Goal: Find specific page/section: Find specific page/section

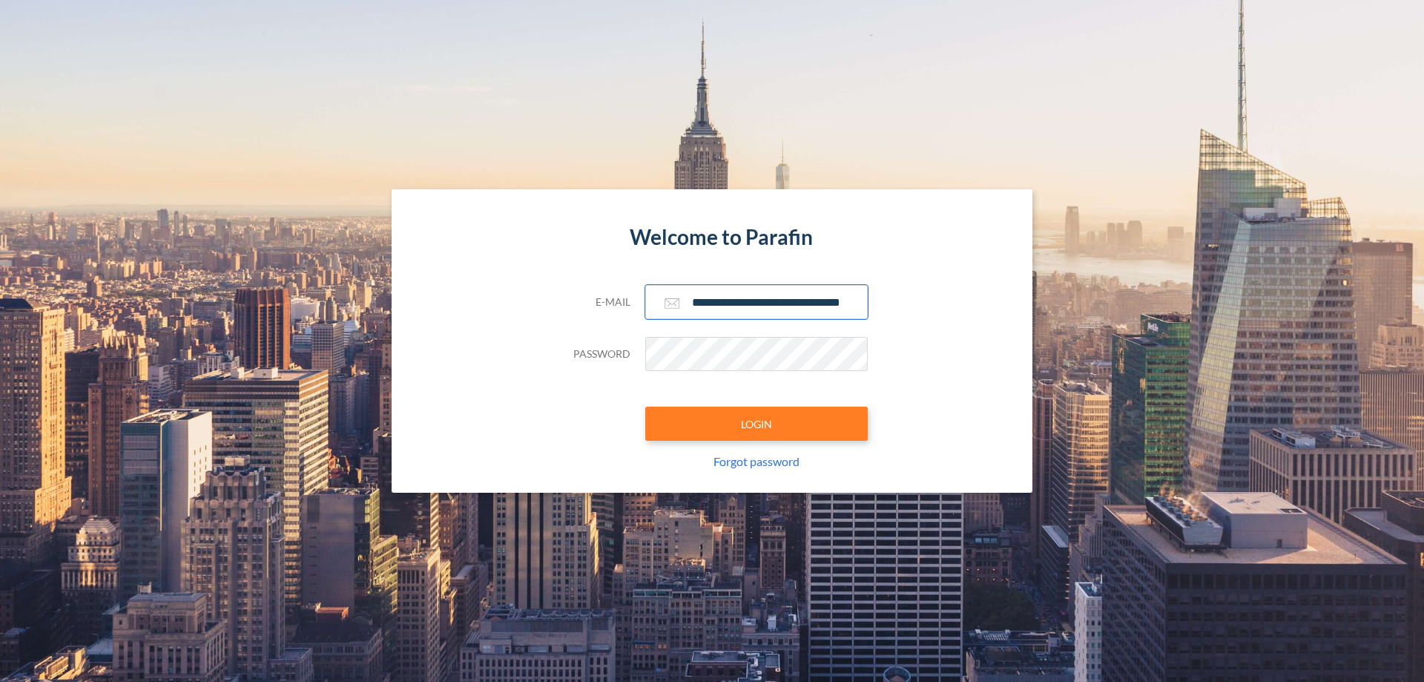
scroll to position [0, 24]
type input "**********"
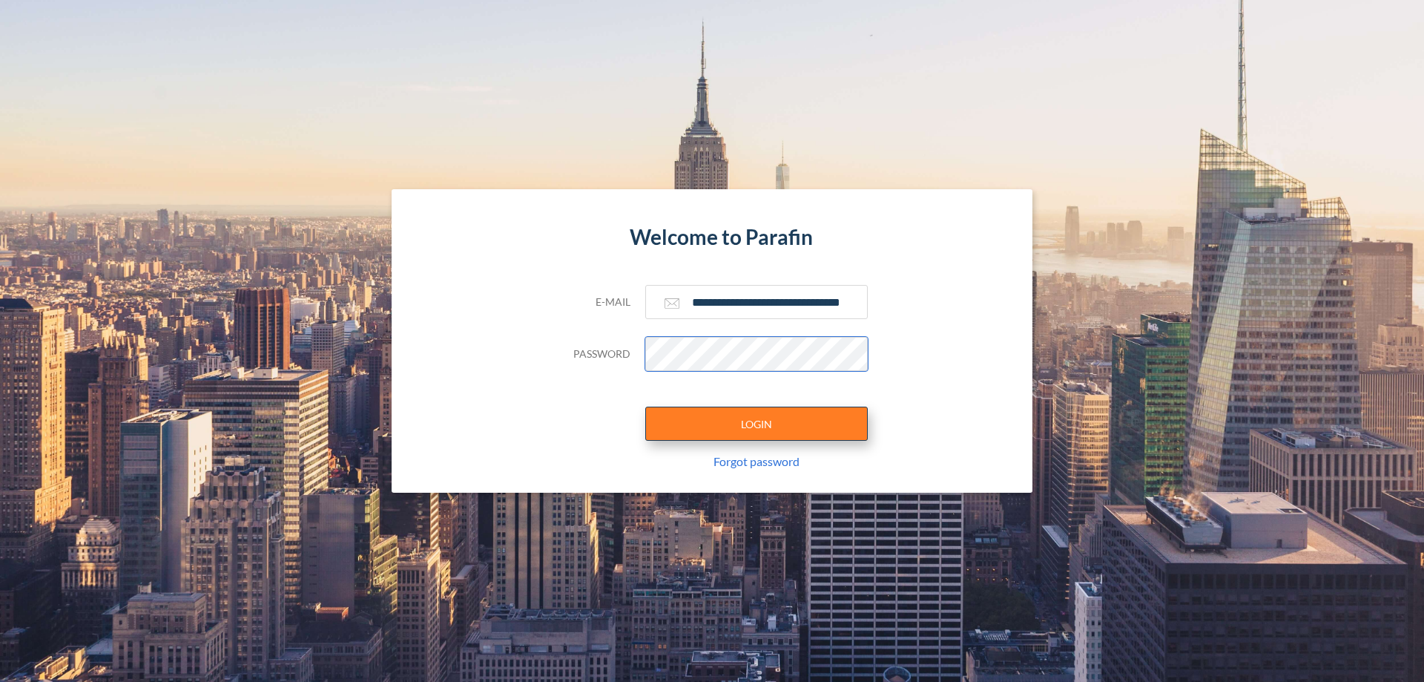
scroll to position [0, 0]
click at [757, 424] on button "LOGIN" at bounding box center [756, 424] width 223 height 34
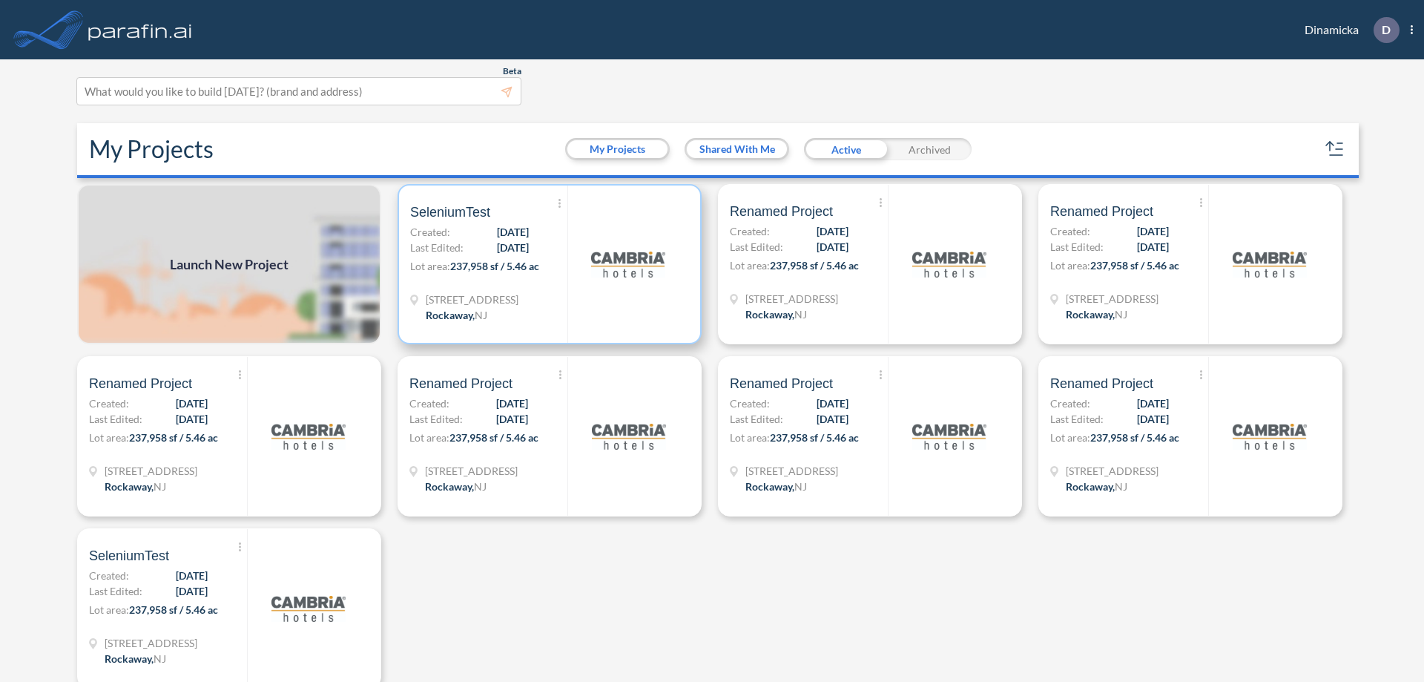
scroll to position [4, 0]
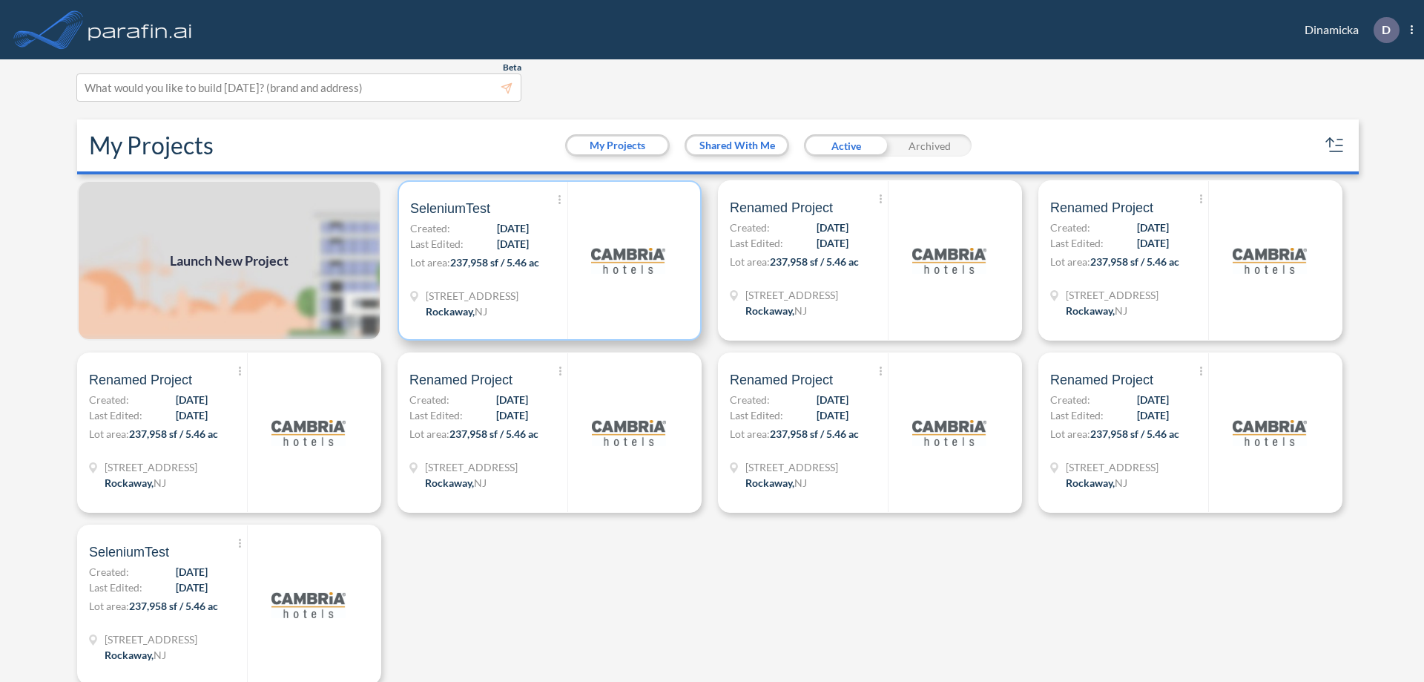
click at [547, 260] on p "Lot area: 237,958 sf / 5.46 ac" at bounding box center [488, 265] width 157 height 22
